Goal: Use online tool/utility: Utilize a website feature to perform a specific function

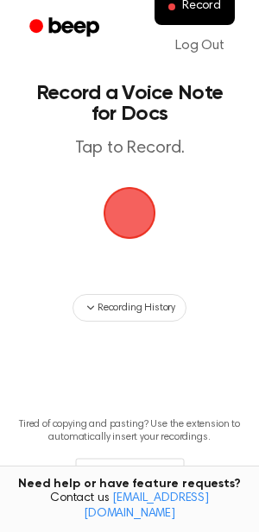
click at [128, 208] on span "button" at bounding box center [129, 213] width 53 height 53
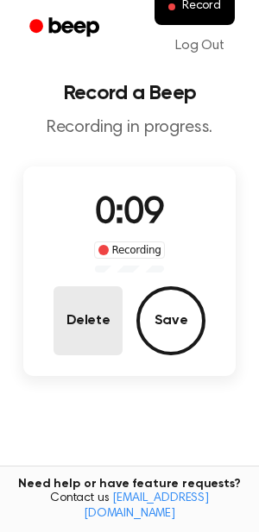
click at [90, 323] on button "Delete" at bounding box center [87, 320] width 69 height 69
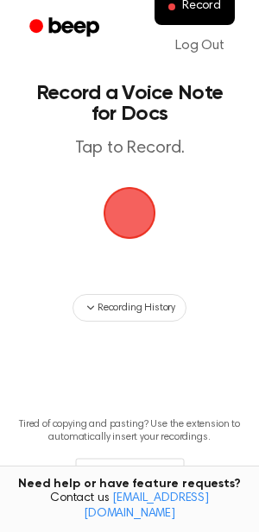
click at [130, 205] on span "button" at bounding box center [129, 213] width 48 height 48
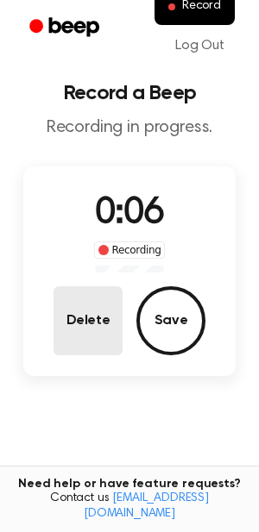
click at [75, 332] on button "Delete" at bounding box center [87, 320] width 69 height 69
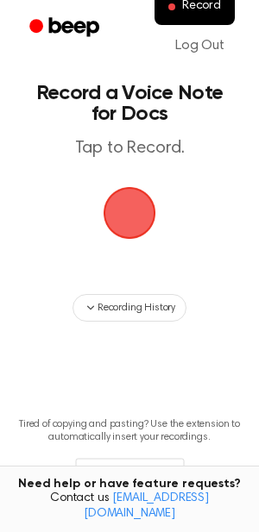
click at [141, 215] on span "button" at bounding box center [129, 213] width 53 height 53
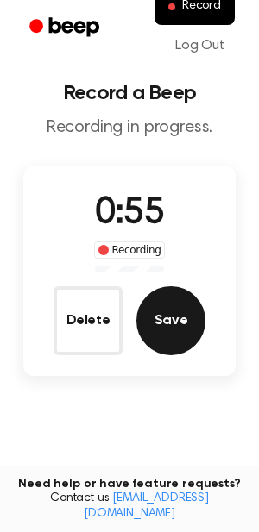
click at [142, 312] on button "Save" at bounding box center [170, 320] width 69 height 69
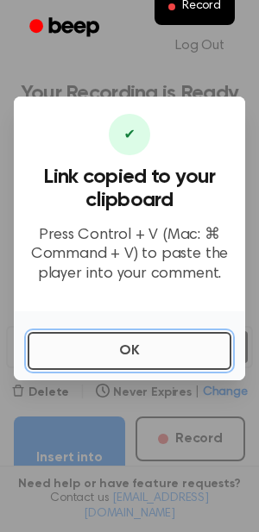
click at [125, 347] on button "OK" at bounding box center [129, 351] width 203 height 38
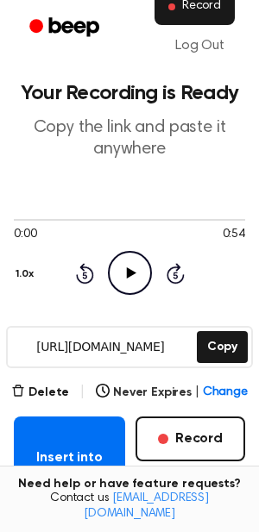
click at [193, 10] on span "Record" at bounding box center [201, 7] width 39 height 16
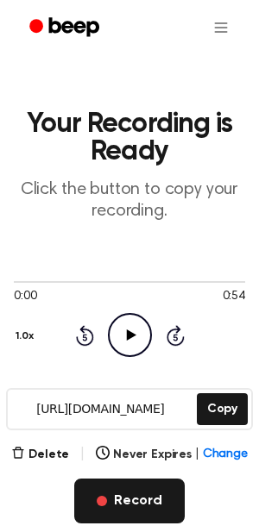
click at [139, 511] on button "Record" at bounding box center [128, 500] width 109 height 45
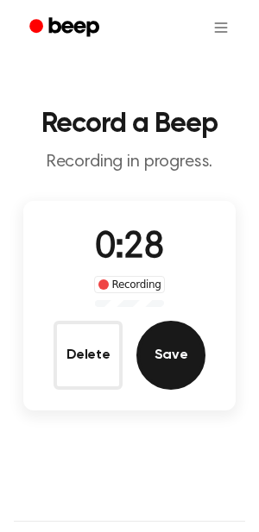
click at [163, 362] on button "Save" at bounding box center [170, 355] width 69 height 69
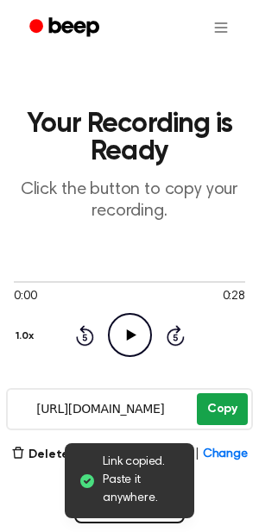
click at [214, 402] on button "Copy" at bounding box center [221, 409] width 51 height 32
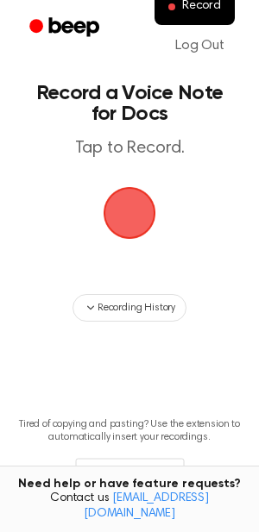
click at [120, 201] on span "button" at bounding box center [129, 213] width 74 height 74
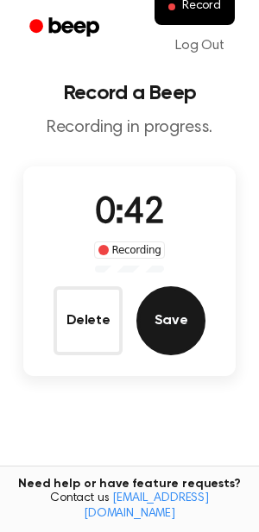
click at [169, 323] on button "Save" at bounding box center [170, 320] width 69 height 69
